Goal: Book appointment/travel/reservation

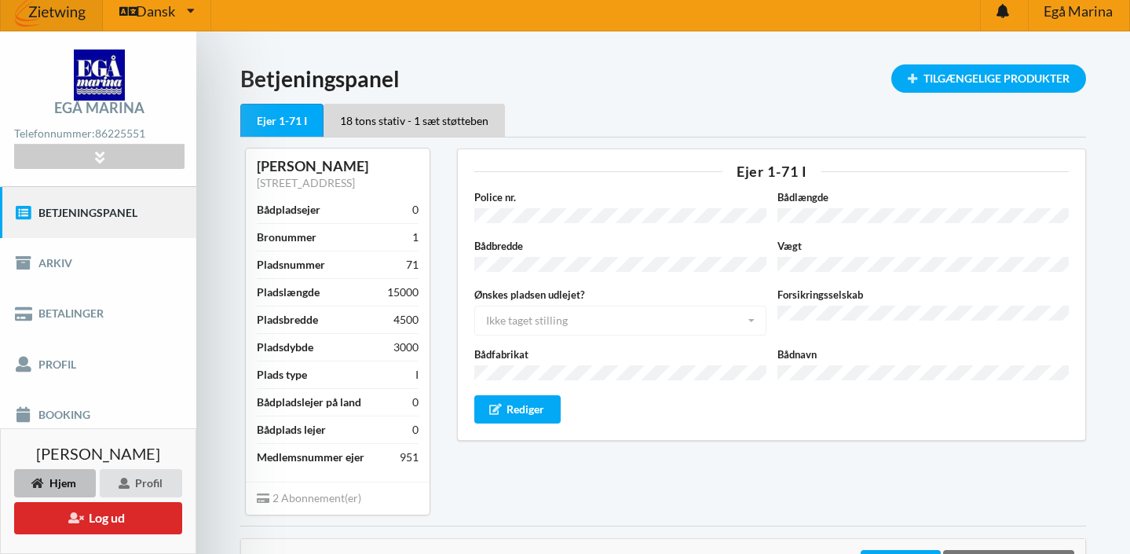
scroll to position [10, 0]
click at [53, 415] on link "Booking" at bounding box center [98, 415] width 196 height 50
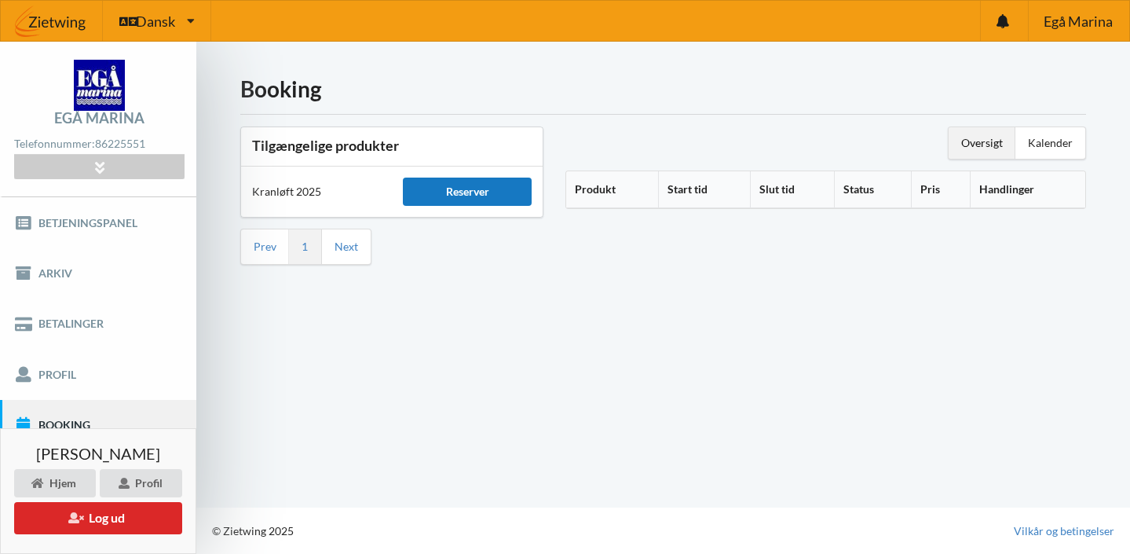
click at [471, 186] on div "Reserver" at bounding box center [467, 192] width 129 height 28
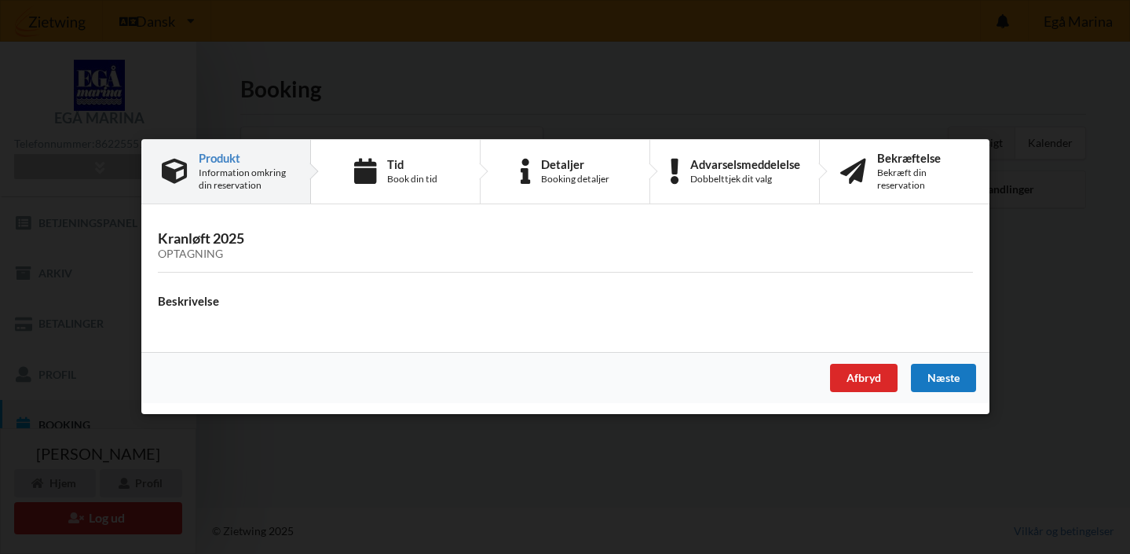
click at [940, 378] on div "Næste" at bounding box center [942, 379] width 65 height 28
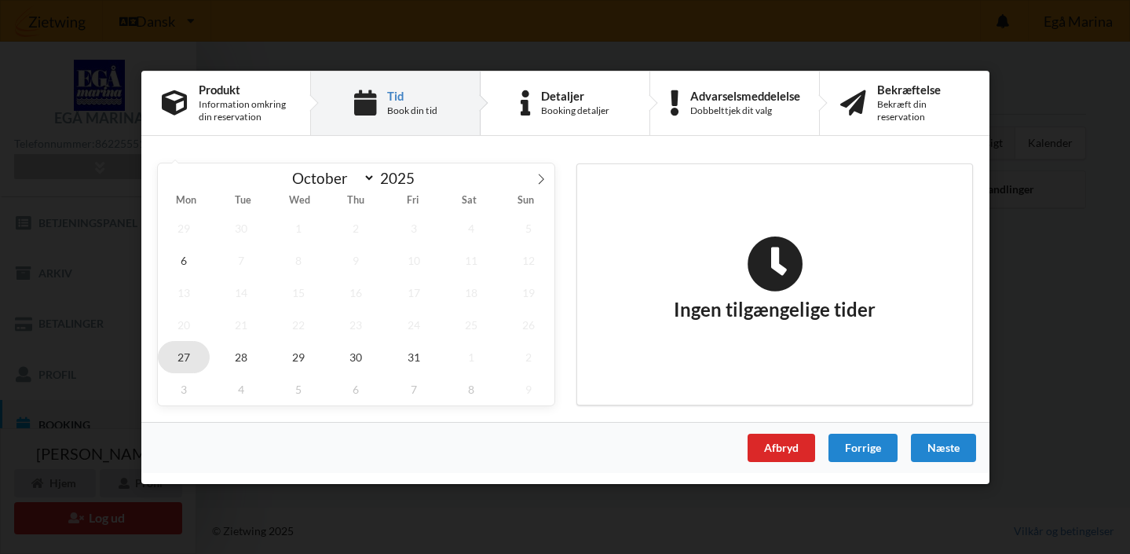
click at [185, 355] on span "27" at bounding box center [184, 356] width 52 height 32
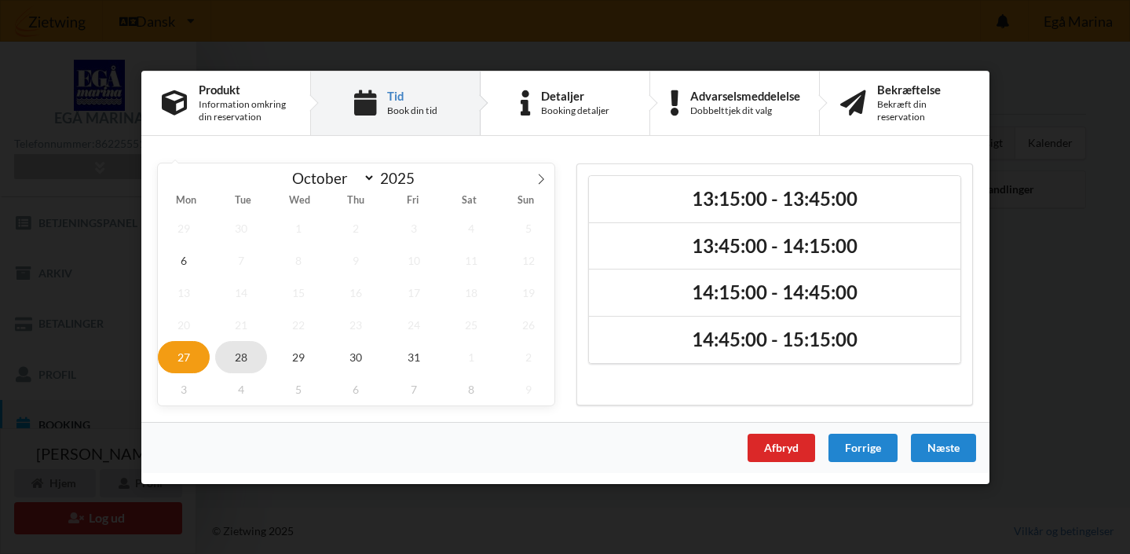
click at [245, 346] on span "28" at bounding box center [241, 356] width 52 height 32
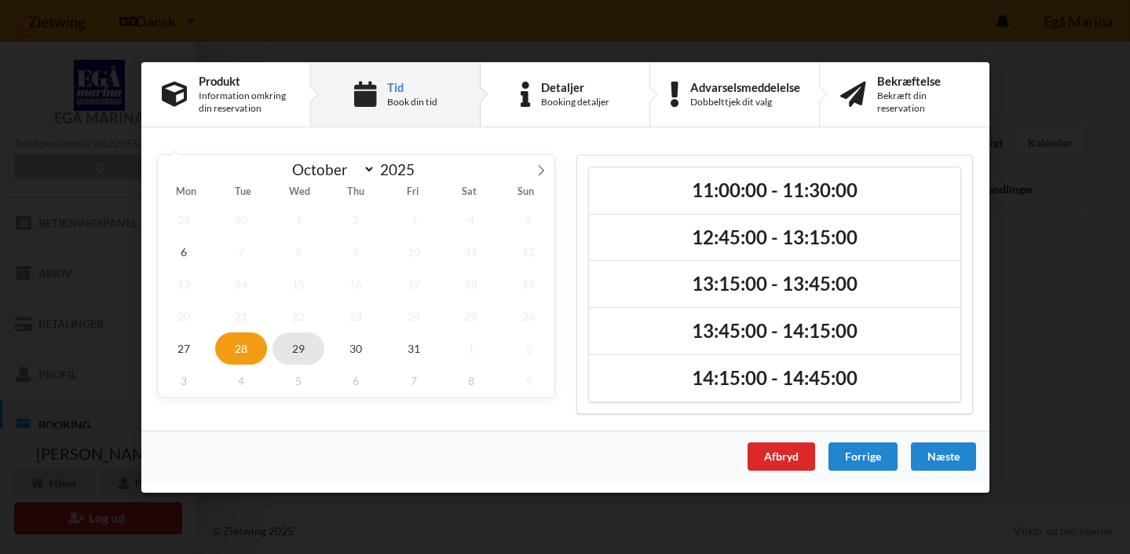
click at [300, 345] on span "29" at bounding box center [299, 348] width 52 height 32
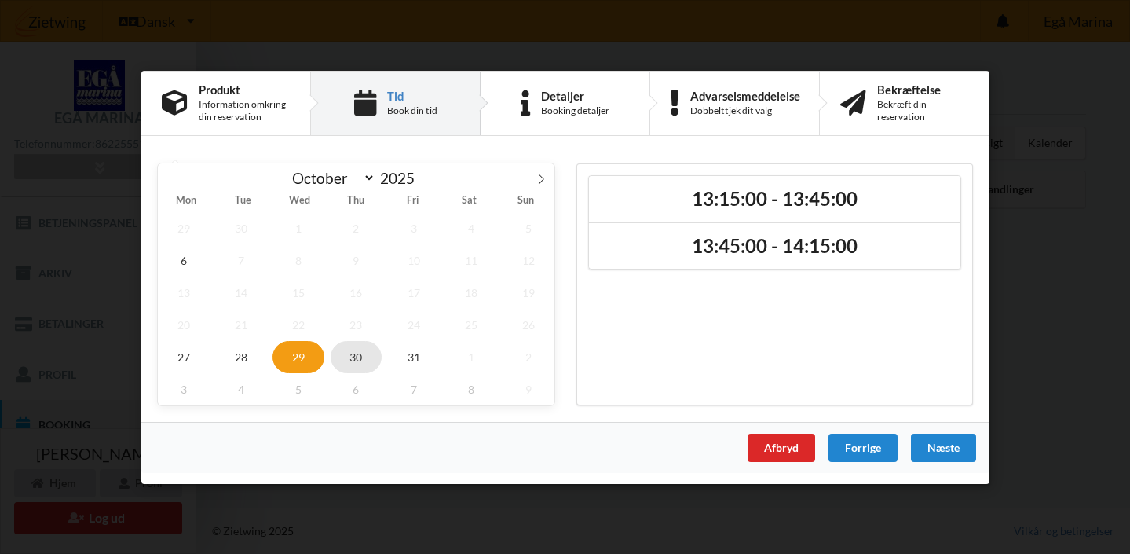
click at [352, 351] on span "30" at bounding box center [356, 356] width 52 height 32
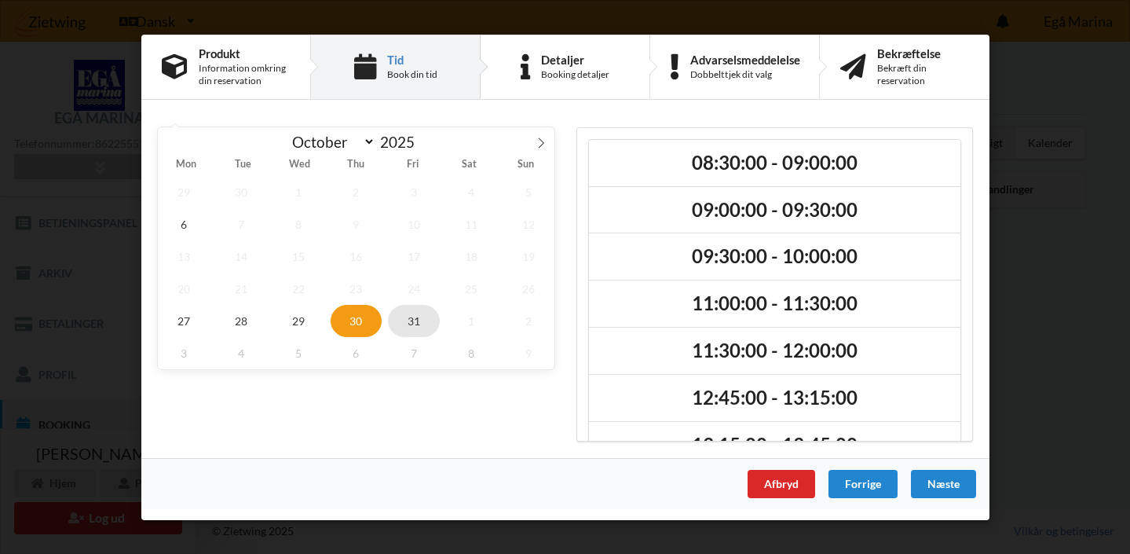
click at [410, 322] on span "31" at bounding box center [413, 320] width 52 height 32
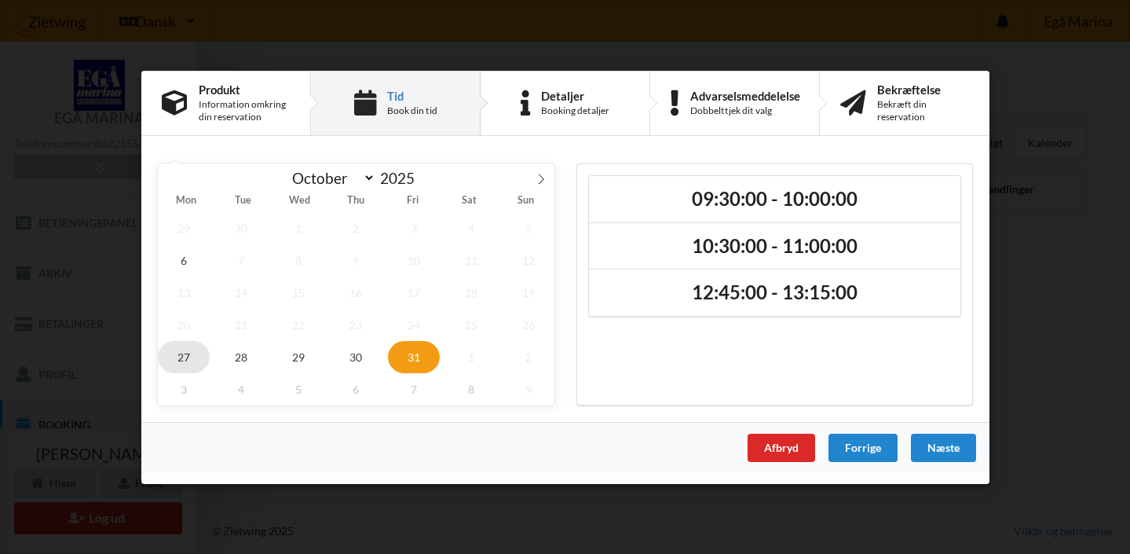
click at [185, 353] on span "27" at bounding box center [184, 356] width 52 height 32
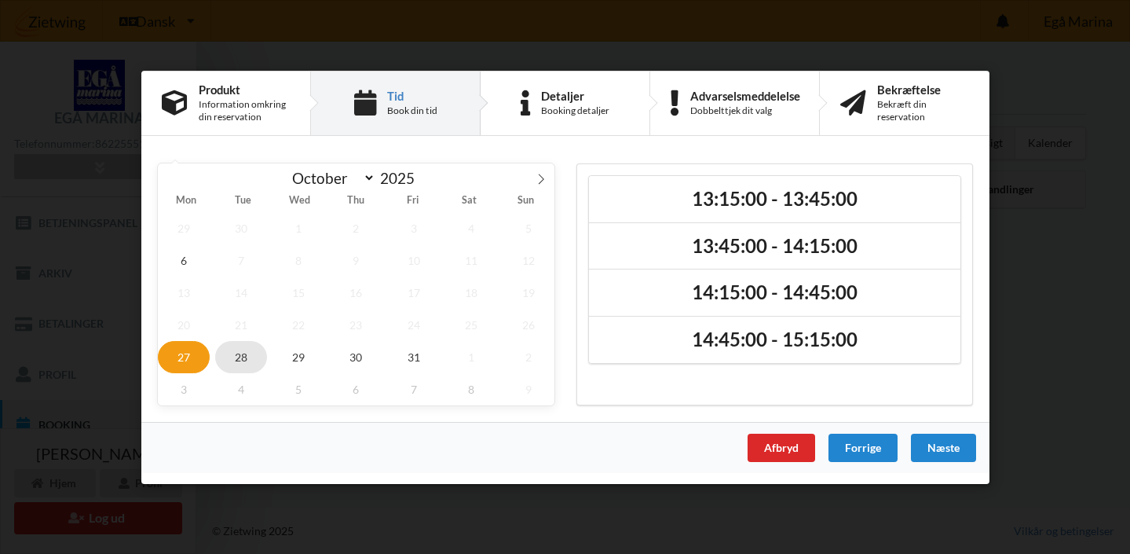
click at [244, 356] on span "28" at bounding box center [241, 356] width 52 height 32
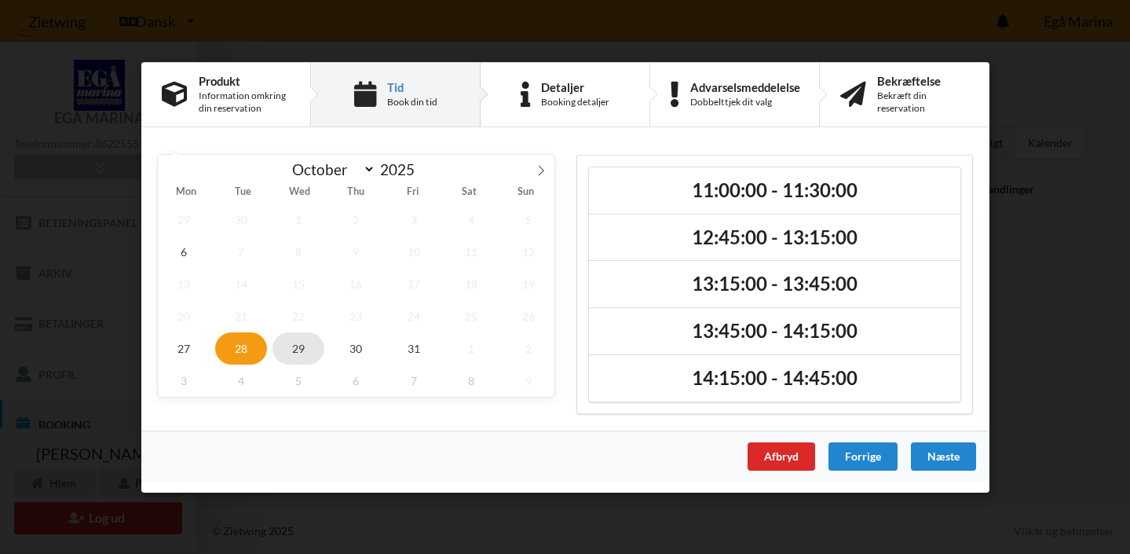
click at [296, 349] on span "29" at bounding box center [299, 348] width 52 height 32
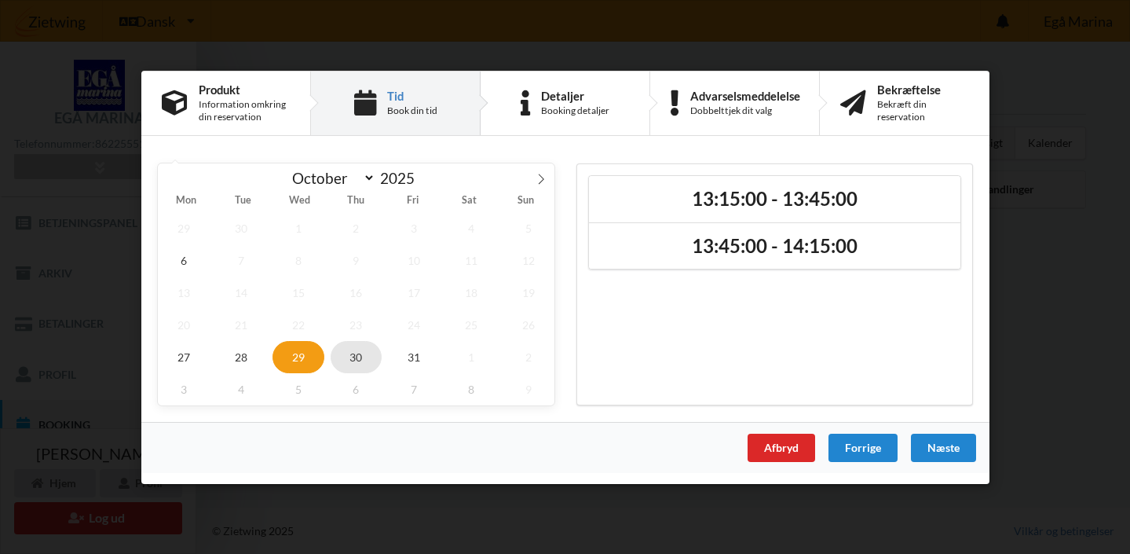
click at [360, 354] on span "30" at bounding box center [356, 356] width 52 height 32
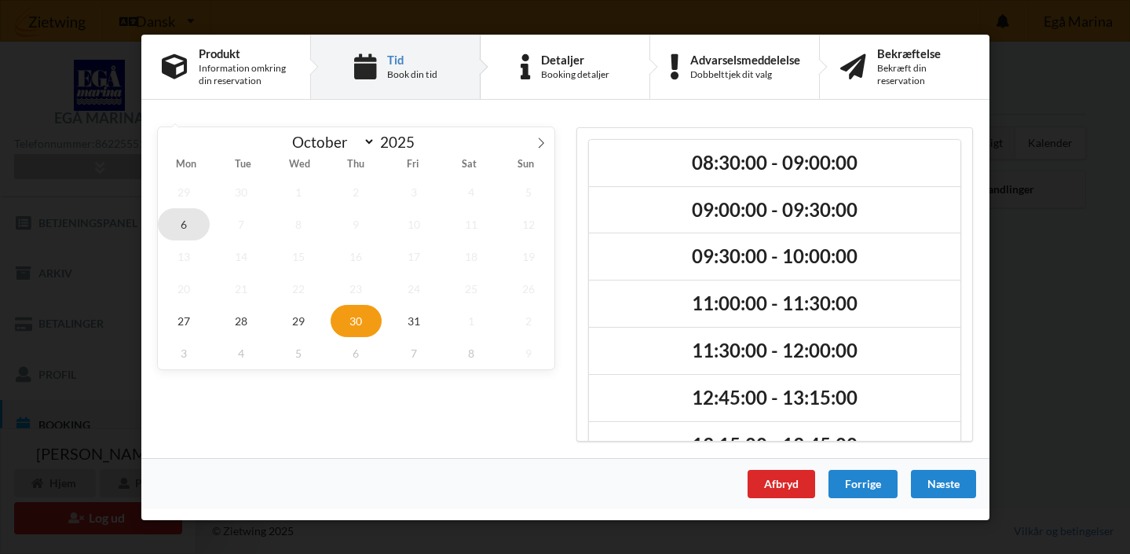
click at [185, 229] on span "6" at bounding box center [184, 223] width 52 height 32
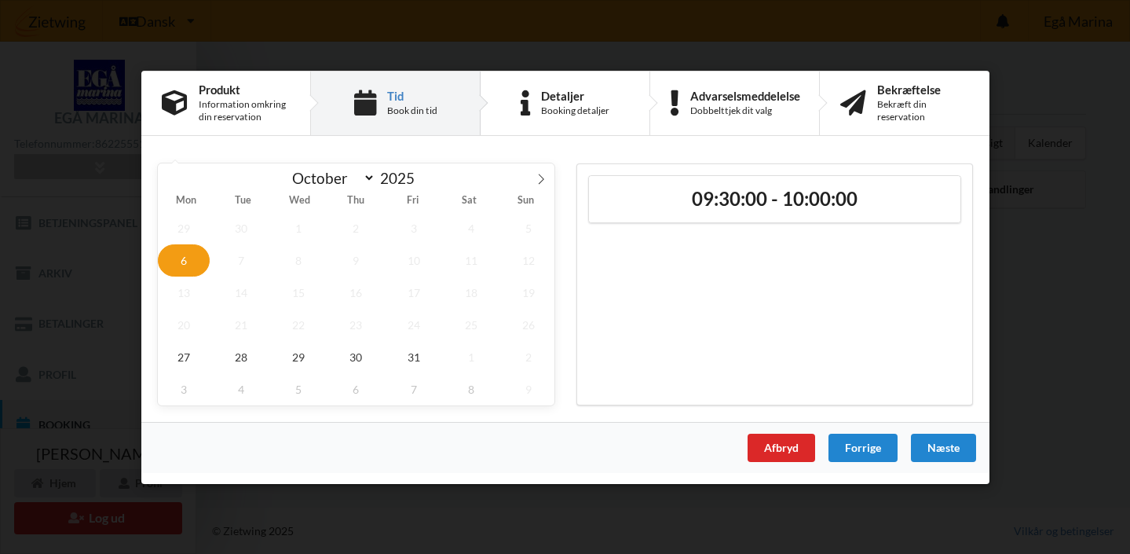
click at [716, 283] on div "09:30:00 - 10:00:00" at bounding box center [775, 284] width 397 height 242
click at [194, 357] on span "27" at bounding box center [184, 356] width 52 height 32
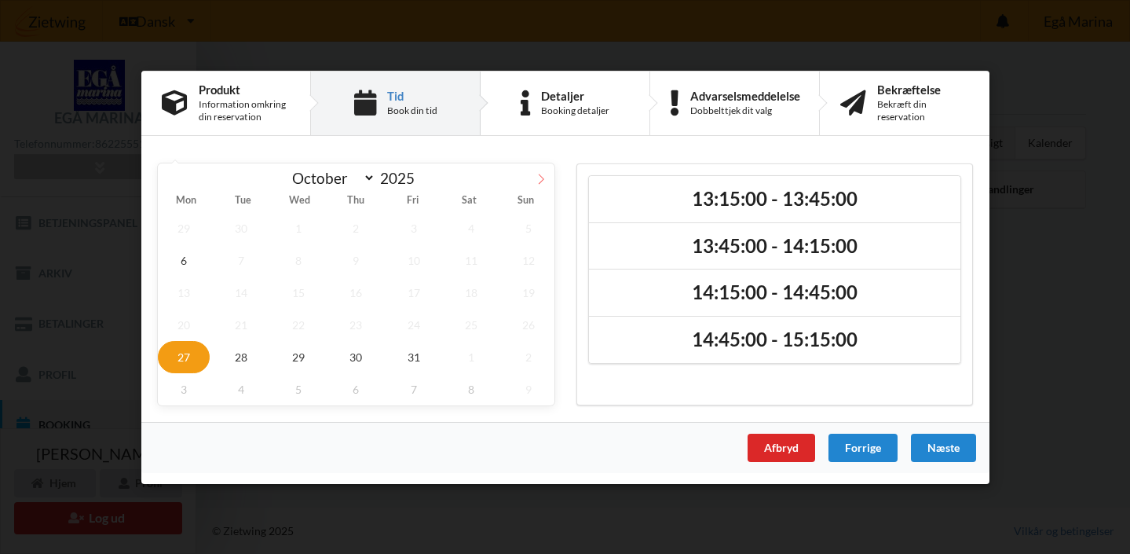
click at [542, 175] on icon at bounding box center [541, 178] width 11 height 11
click at [171, 180] on icon at bounding box center [171, 178] width 11 height 11
click at [184, 387] on span "3" at bounding box center [184, 388] width 52 height 32
select select "10"
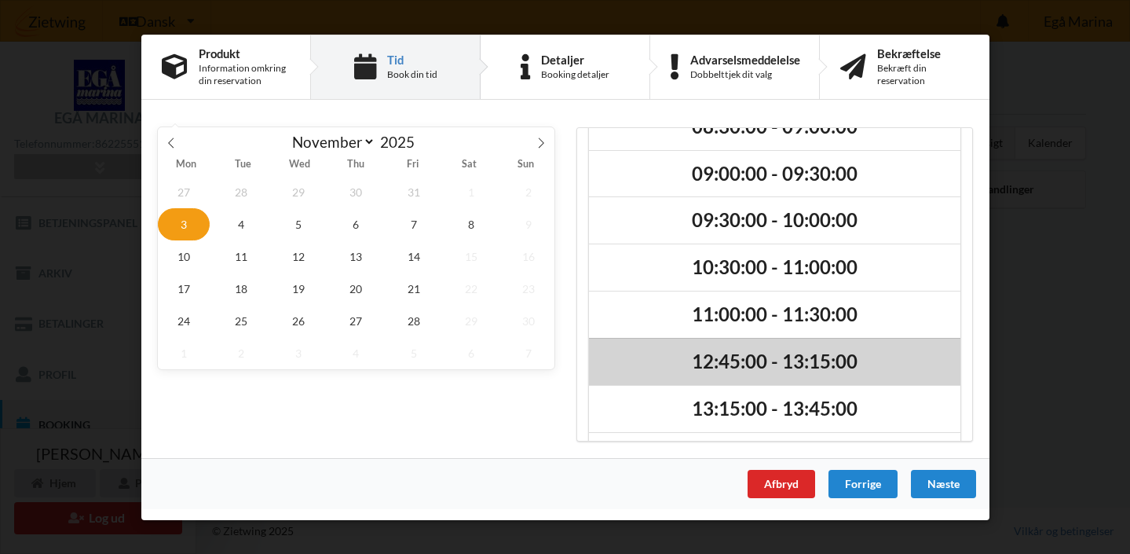
scroll to position [37, 0]
click at [731, 355] on h2 "12:45:00 - 13:15:00" at bounding box center [775, 361] width 350 height 24
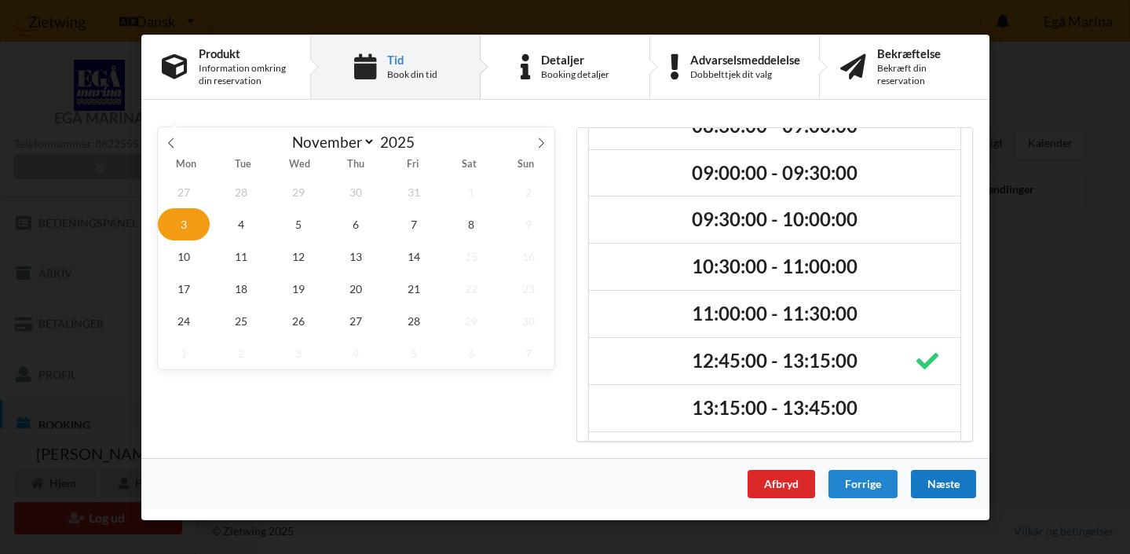
click at [943, 488] on div "Næste" at bounding box center [942, 483] width 65 height 28
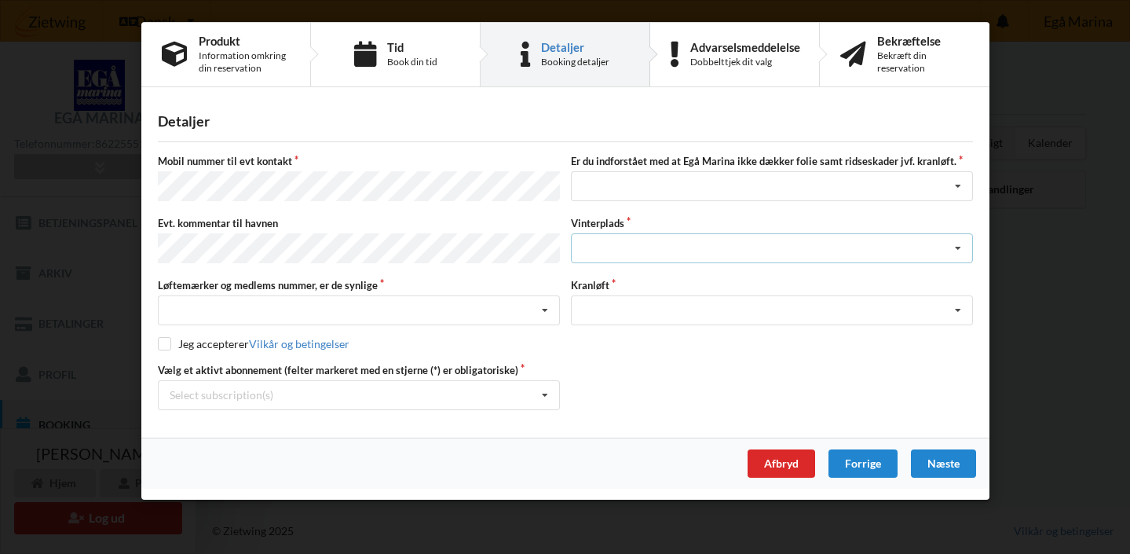
click at [604, 252] on div "Landplads nr. 1 Landplads nr. 2 Landplads nr.3 Landplads nr. 4 Landplads nr. 5 …" at bounding box center [772, 248] width 402 height 30
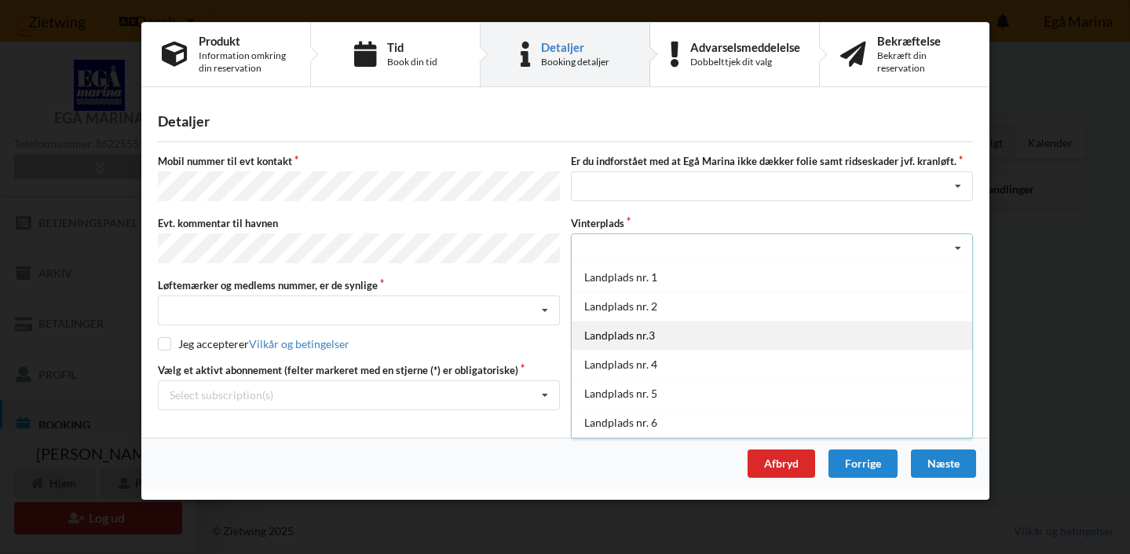
click at [631, 332] on div "Landplads nr.3" at bounding box center [772, 335] width 401 height 29
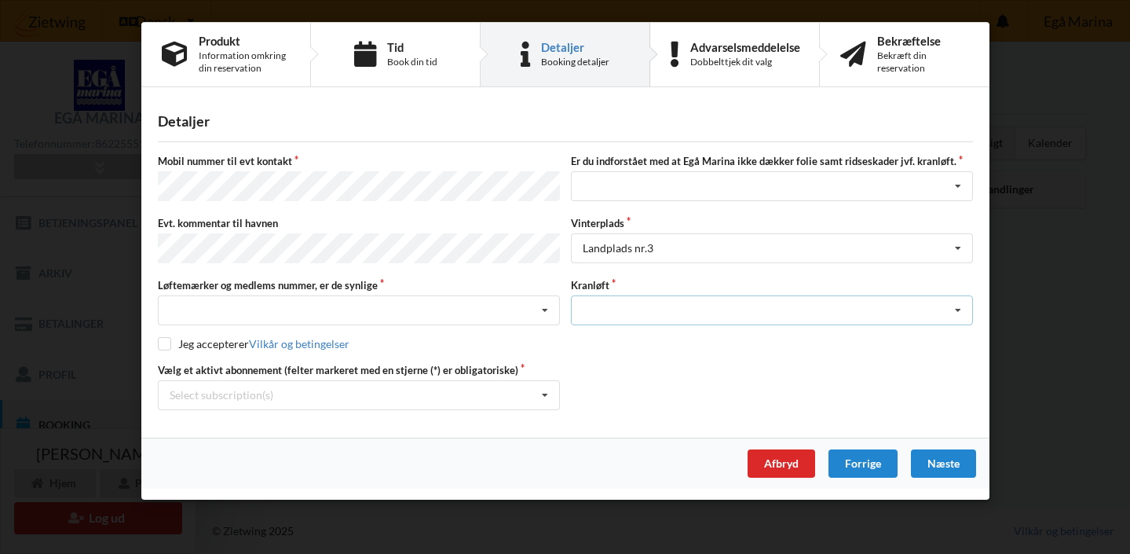
click at [960, 310] on icon at bounding box center [959, 310] width 24 height 29
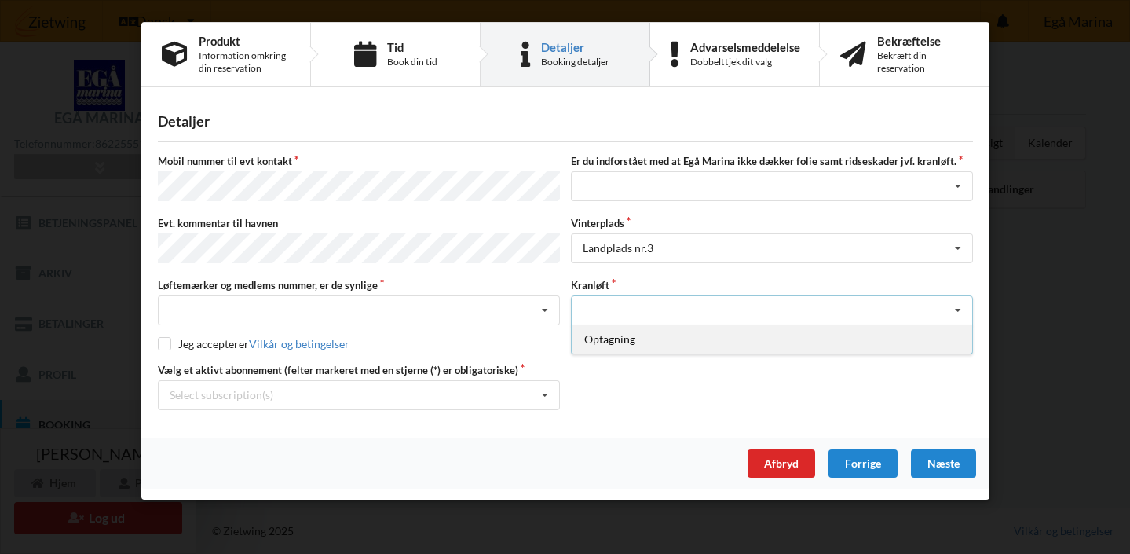
click at [611, 348] on div "Optagning" at bounding box center [772, 338] width 401 height 29
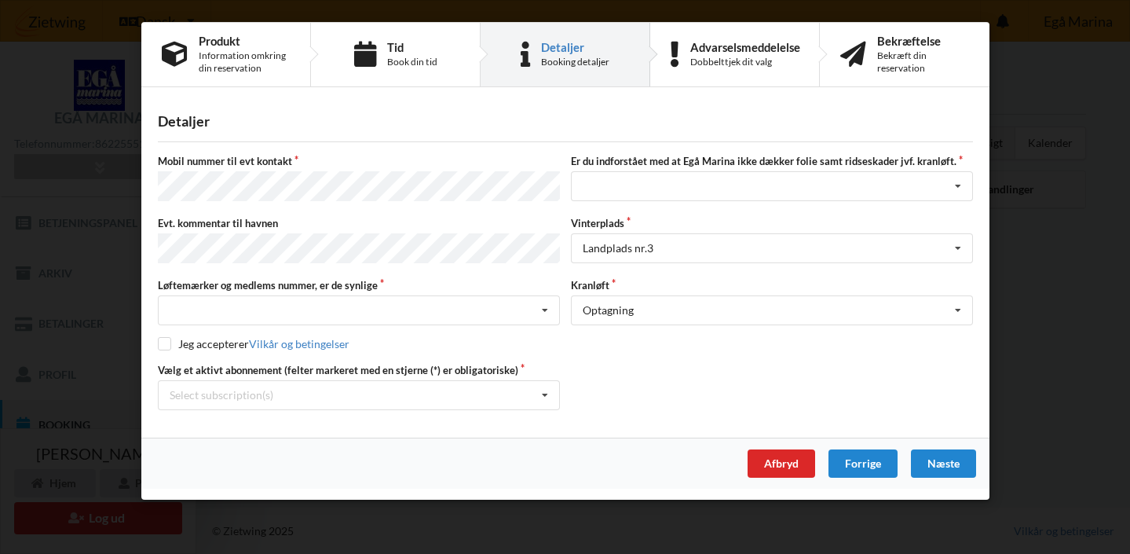
click at [165, 343] on input "checkbox" at bounding box center [164, 343] width 13 height 13
checkbox input "true"
click at [545, 389] on icon at bounding box center [545, 395] width 24 height 29
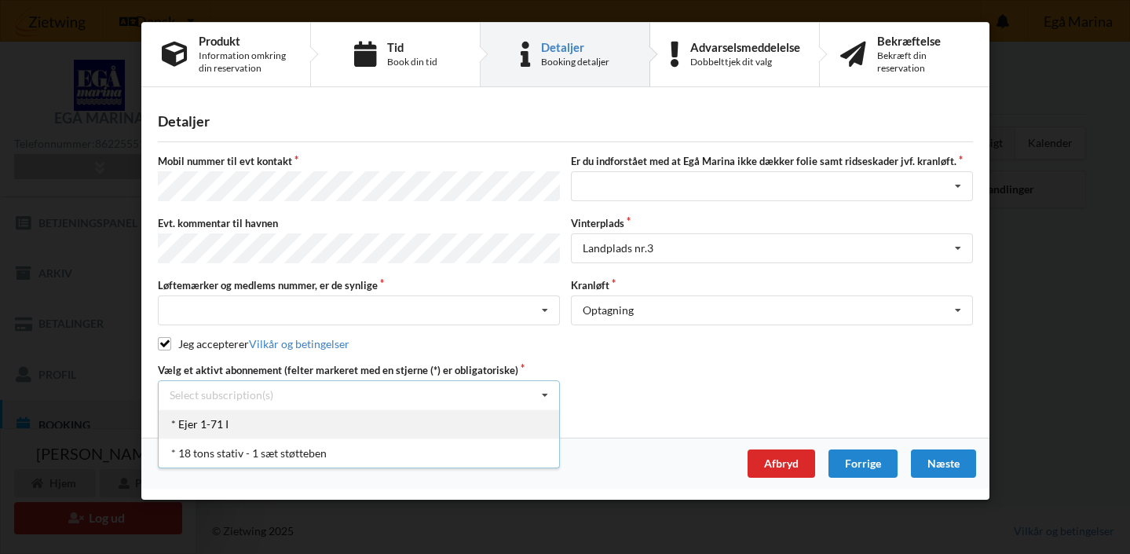
click at [231, 424] on div "* Ejer 1-71 I" at bounding box center [359, 423] width 401 height 29
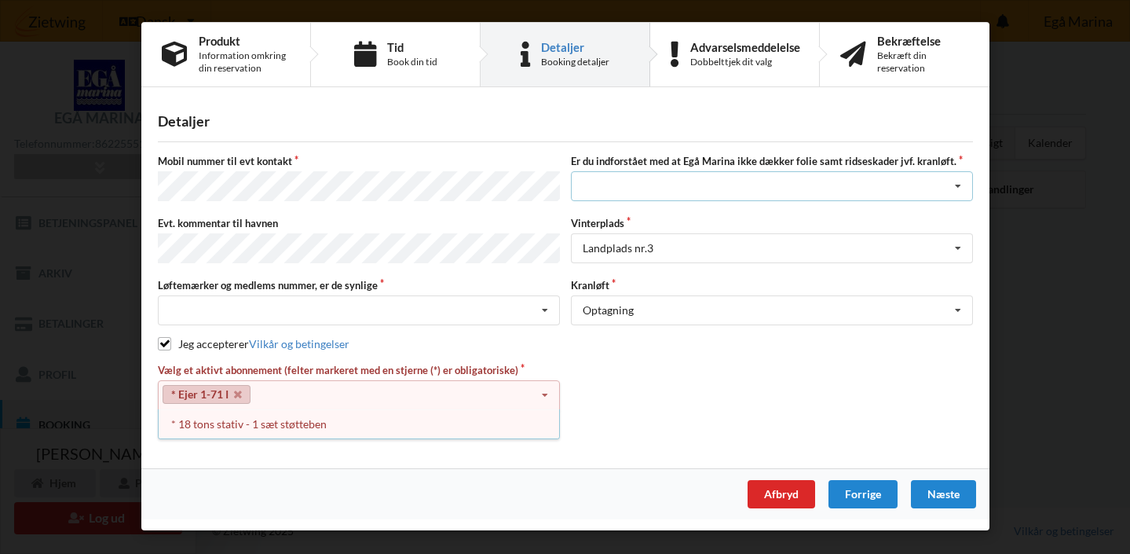
click at [961, 185] on icon at bounding box center [959, 186] width 24 height 29
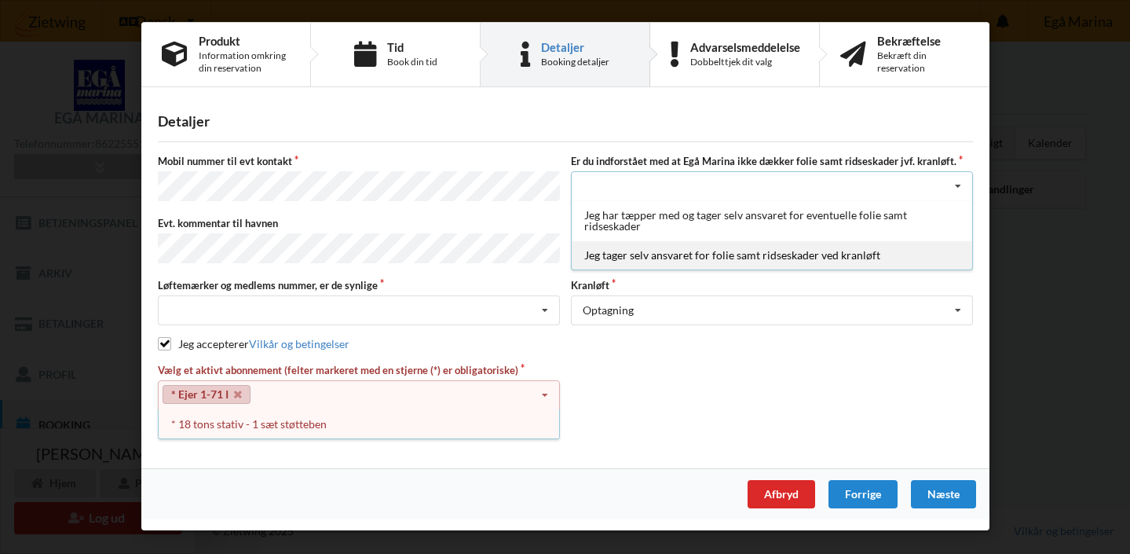
click at [698, 261] on div "Jeg tager selv ansvaret for folie samt ridseskader ved kranløft" at bounding box center [772, 254] width 401 height 29
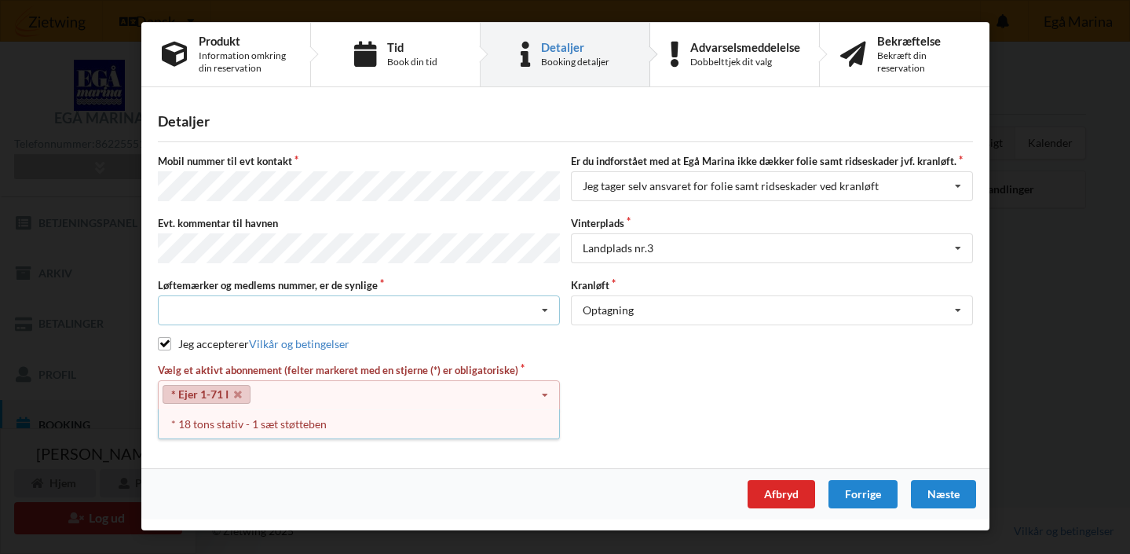
click at [546, 311] on icon at bounding box center [545, 310] width 24 height 29
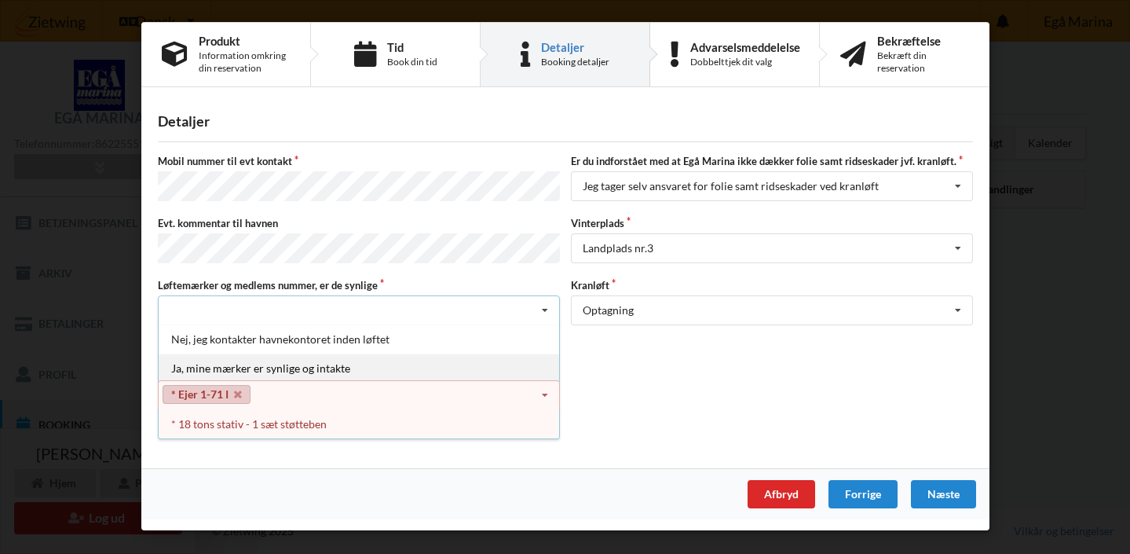
click at [286, 368] on div "Ja, mine mærker er synlige og intakte" at bounding box center [359, 368] width 401 height 29
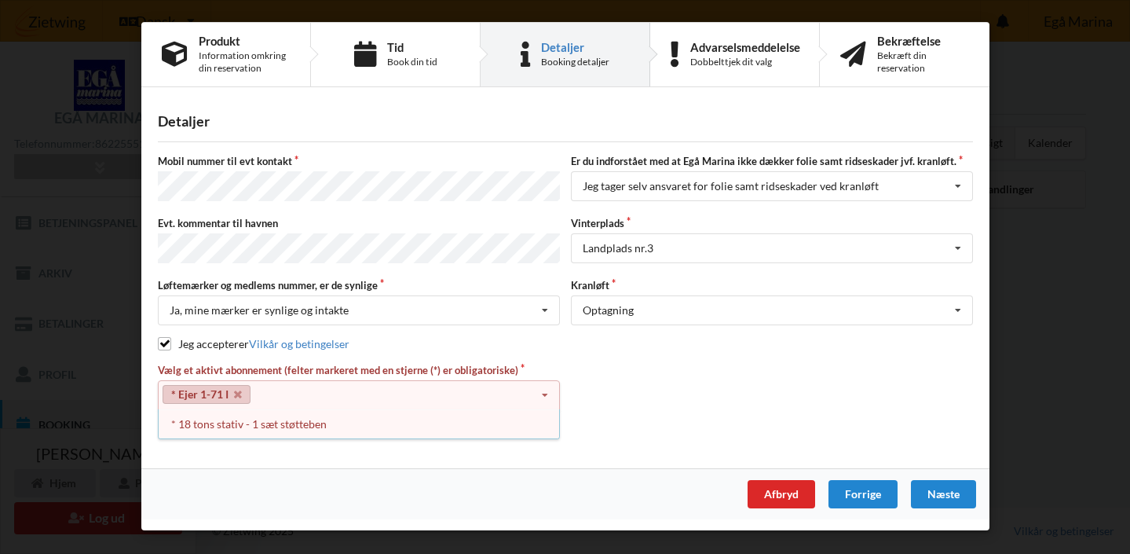
click at [661, 363] on div "Vælg et aktivt abonnement (felter markeret med en stjerne (*) er obligatoriske)…" at bounding box center [565, 402] width 826 height 78
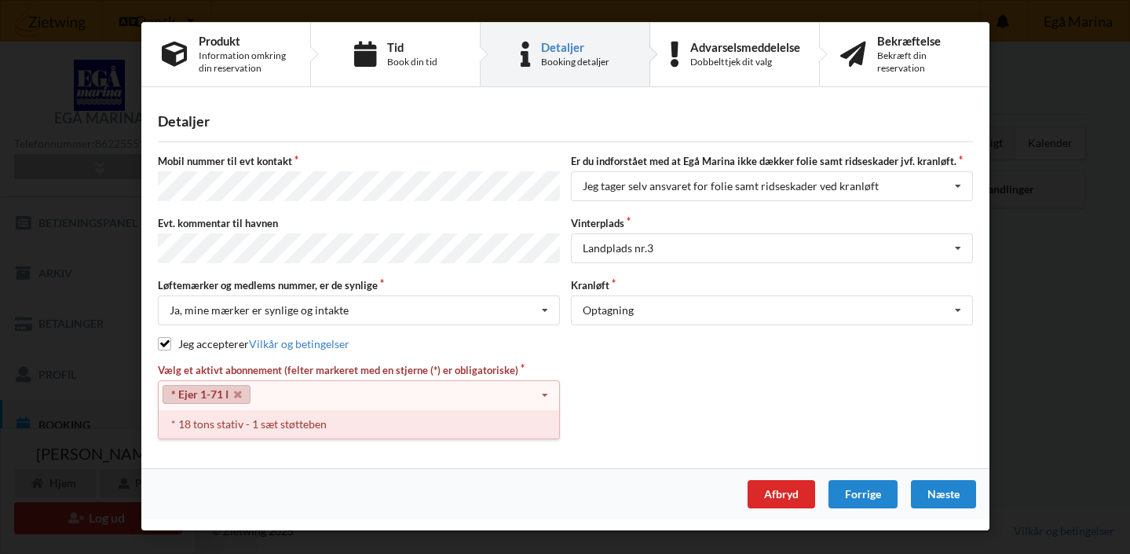
click at [317, 420] on div "* 18 tons stativ - 1 sæt støtteben" at bounding box center [359, 423] width 401 height 29
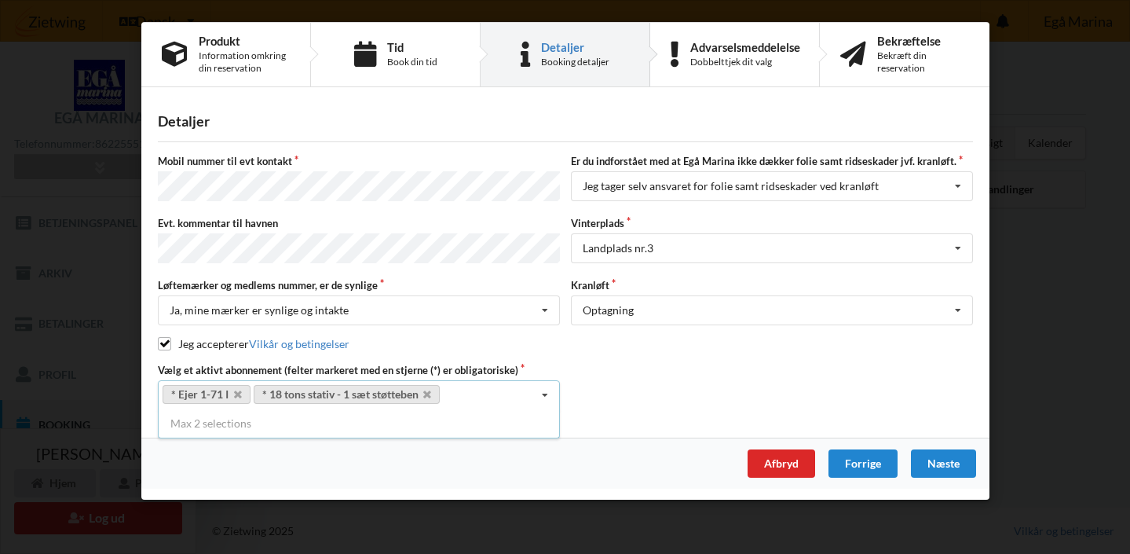
click at [638, 378] on div "Vælg et aktivt abonnement (felter markeret med en stjerne (*) er obligatoriske)…" at bounding box center [565, 386] width 826 height 47
click at [924, 459] on div "Næste" at bounding box center [942, 463] width 65 height 28
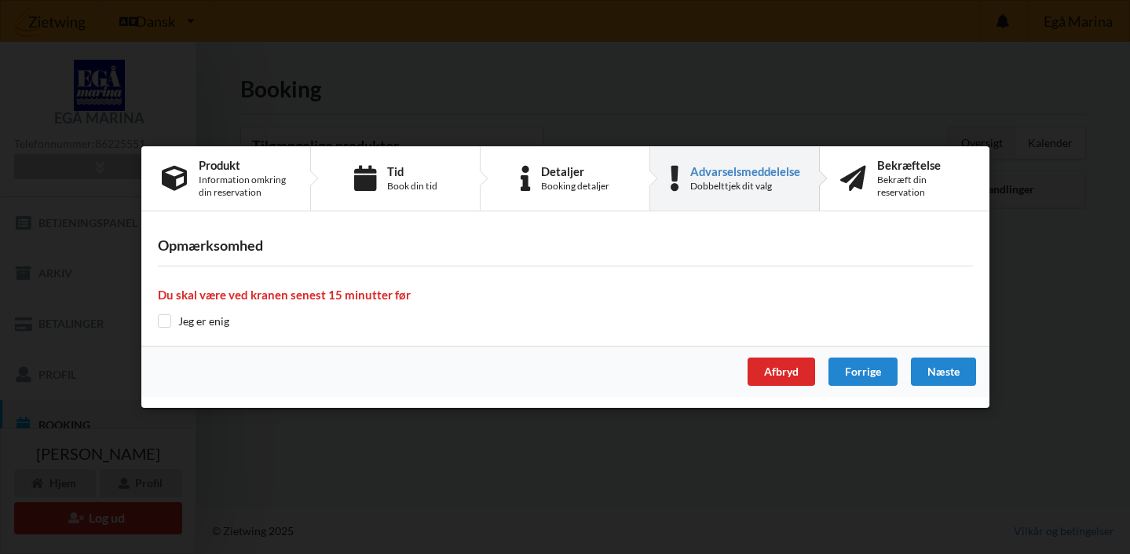
click at [164, 318] on input "checkbox" at bounding box center [164, 320] width 13 height 13
checkbox input "true"
click at [944, 365] on div "Næste" at bounding box center [942, 371] width 65 height 28
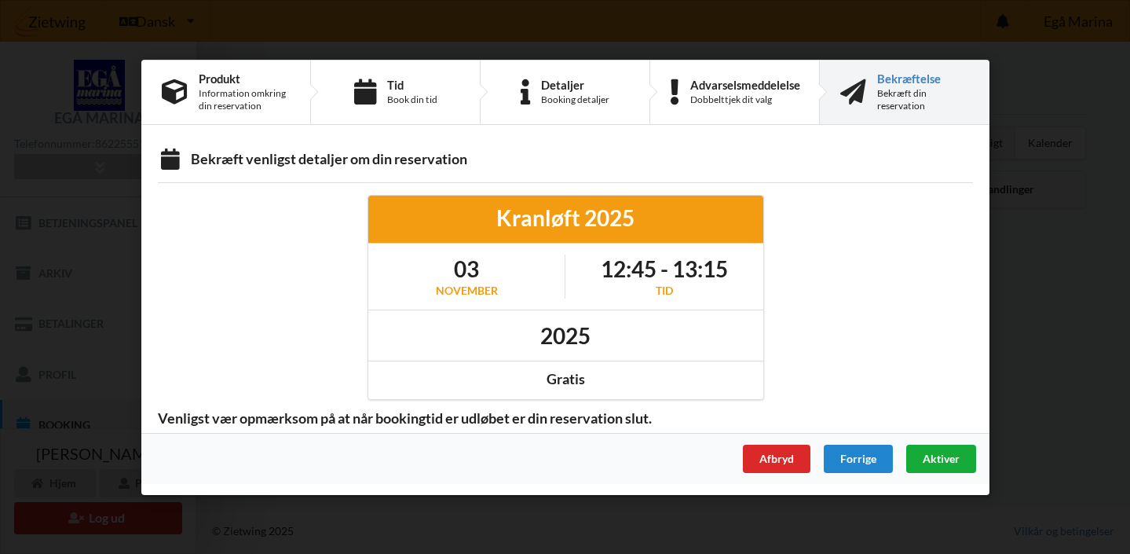
click at [944, 454] on span "Aktiver" at bounding box center [940, 457] width 37 height 13
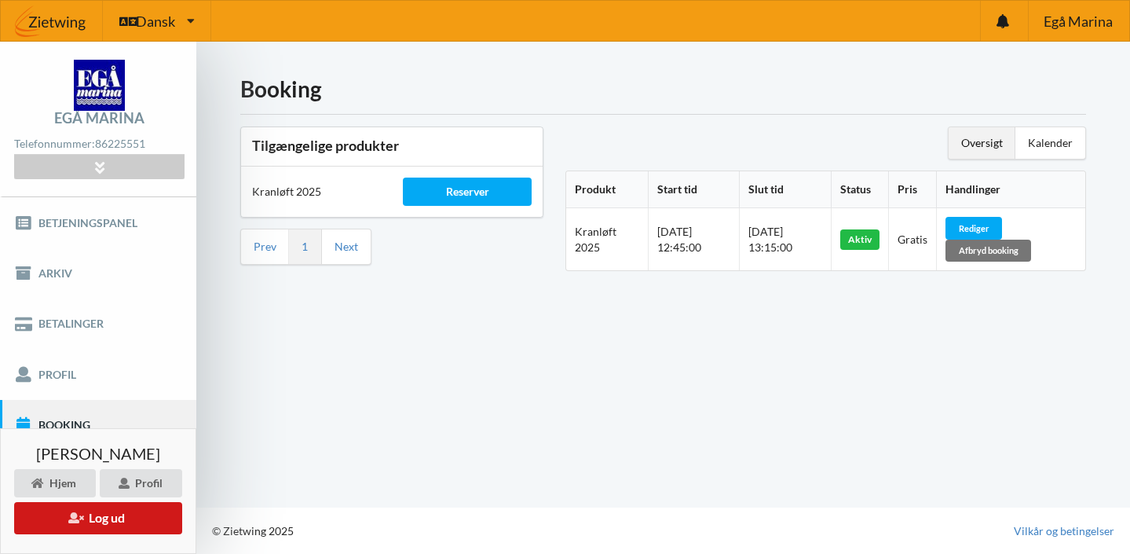
click at [79, 520] on icon at bounding box center [75, 516] width 15 height 11
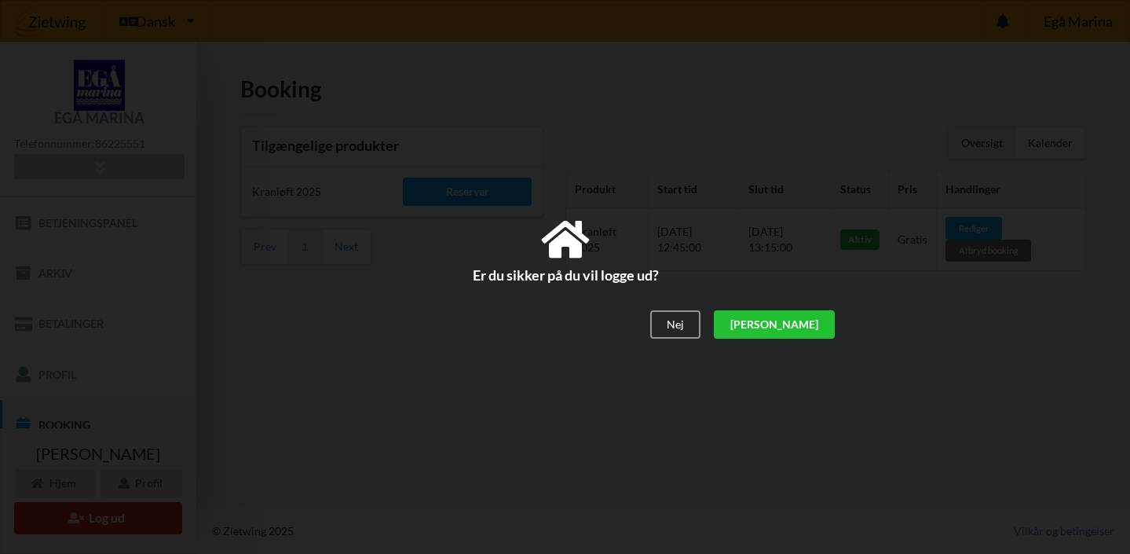
click at [808, 326] on div "[PERSON_NAME]" at bounding box center [773, 324] width 121 height 28
